Goal: Navigation & Orientation: Find specific page/section

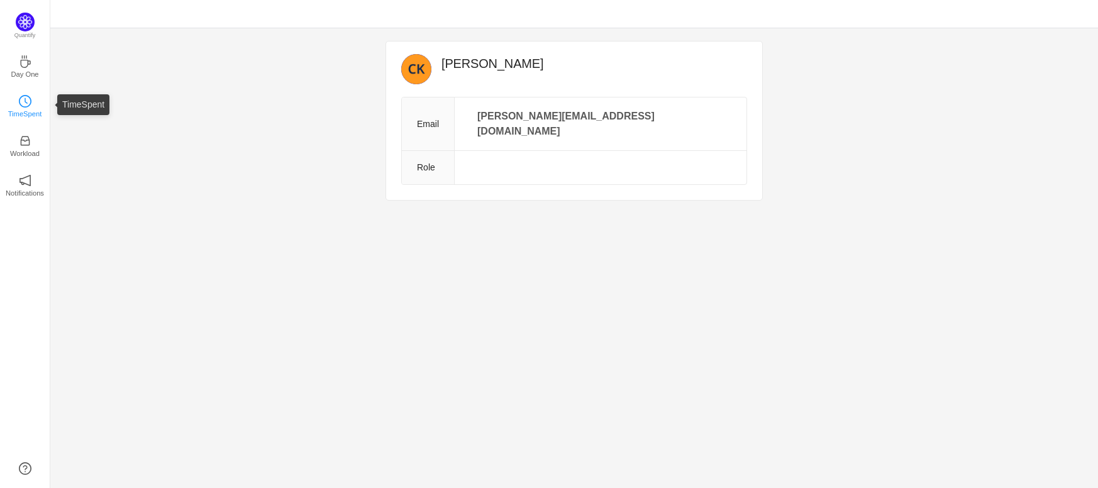
click at [25, 99] on link "TimeSpent" at bounding box center [25, 105] width 13 height 13
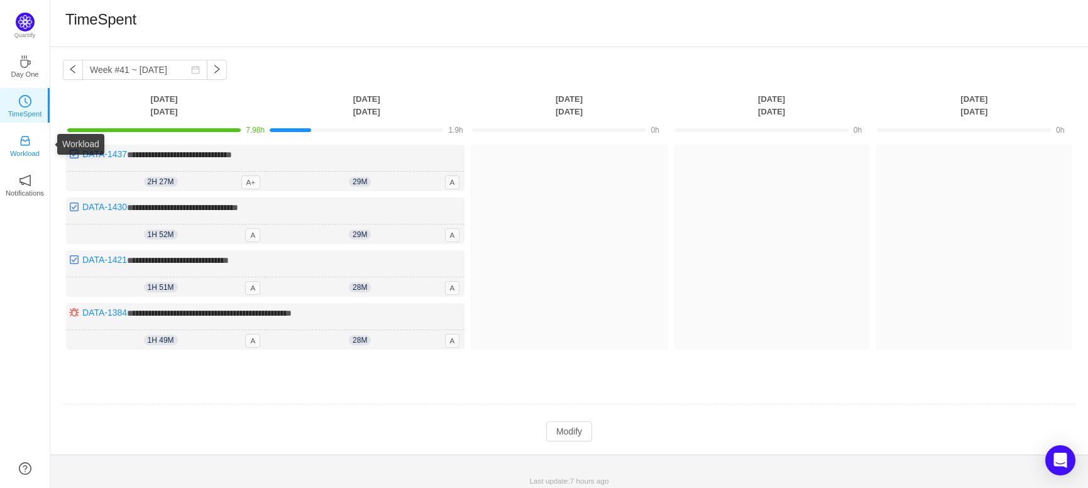
click at [19, 141] on link "Workload" at bounding box center [25, 144] width 13 height 13
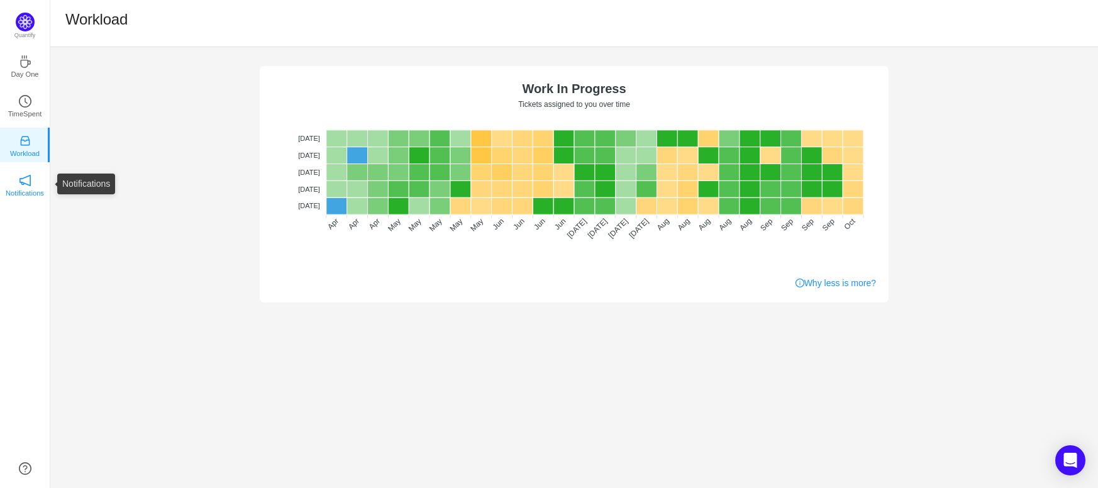
click at [14, 191] on p "Notifications" at bounding box center [25, 192] width 38 height 11
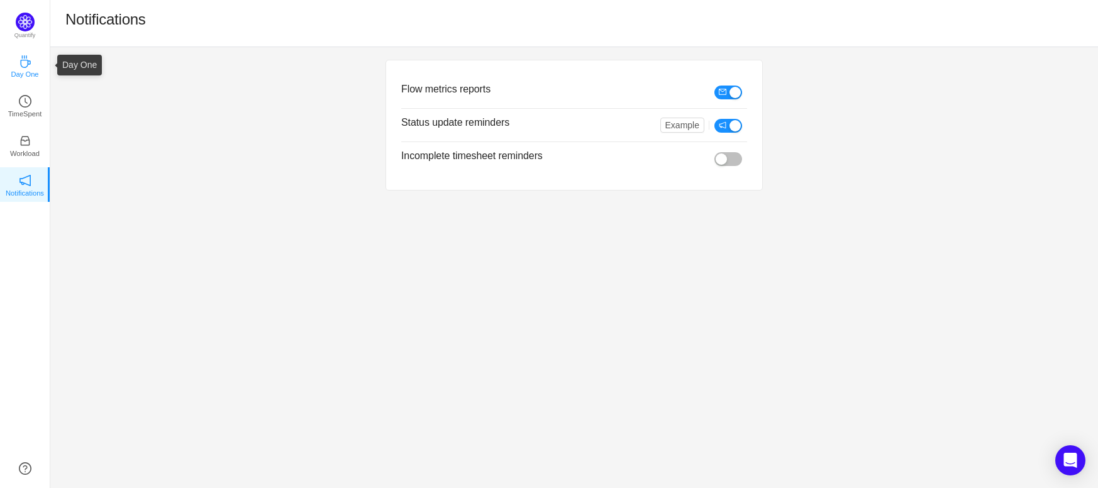
click at [19, 63] on icon "icon: coffee" at bounding box center [25, 61] width 13 height 13
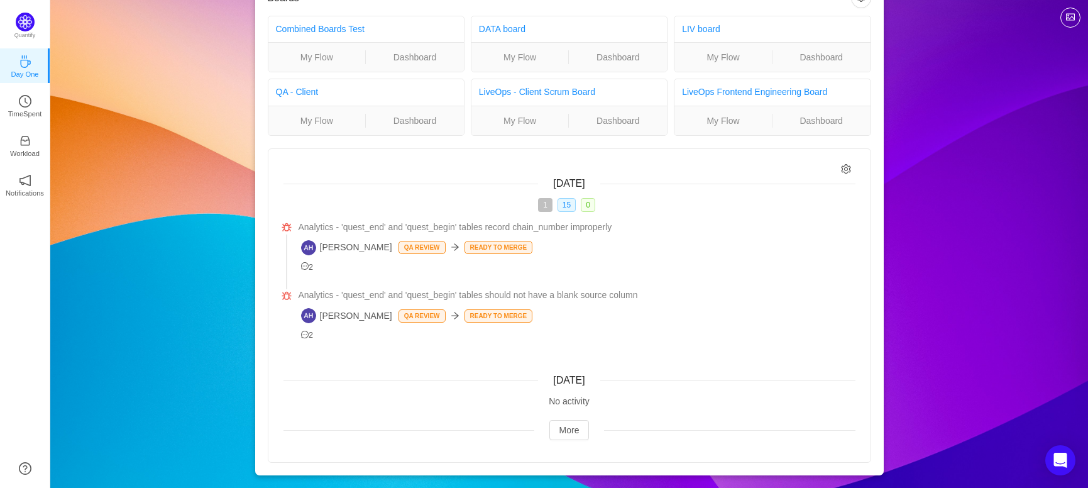
scroll to position [52, 0]
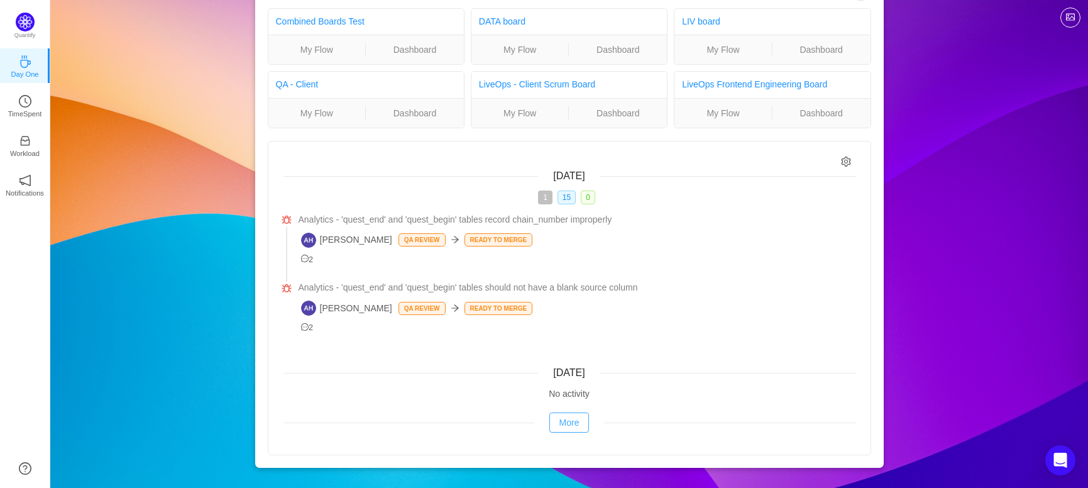
click at [570, 426] on button "More" at bounding box center [569, 422] width 40 height 20
